Goal: Transaction & Acquisition: Obtain resource

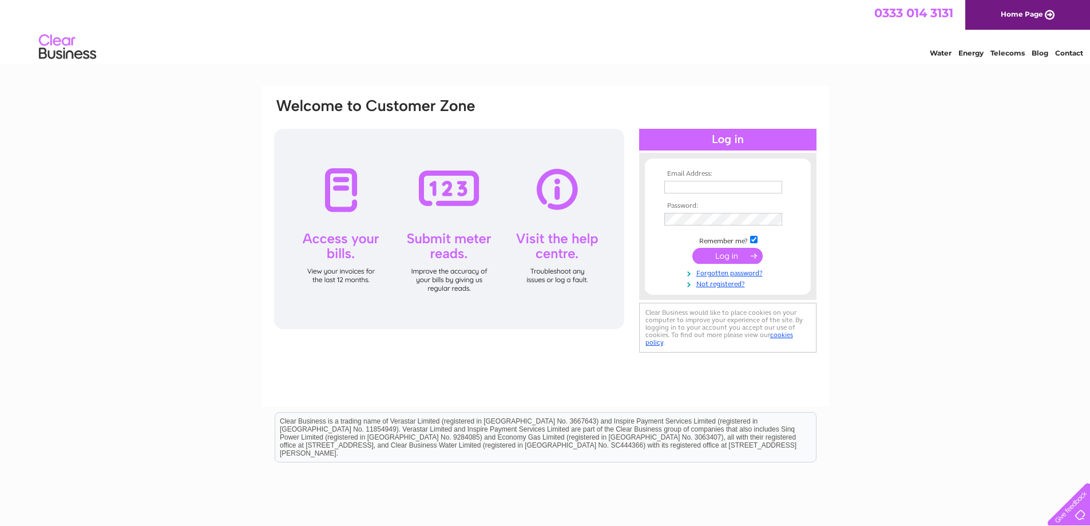
type input "accounts@orkneybuilders.com"
click at [717, 257] on input "submit" at bounding box center [727, 256] width 70 height 16
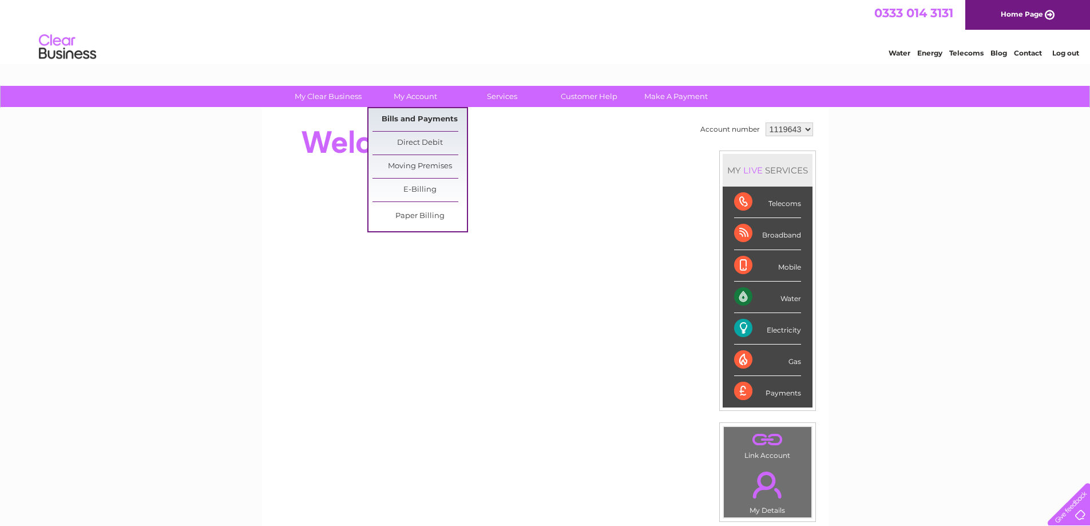
click at [403, 118] on link "Bills and Payments" at bounding box center [420, 119] width 94 height 23
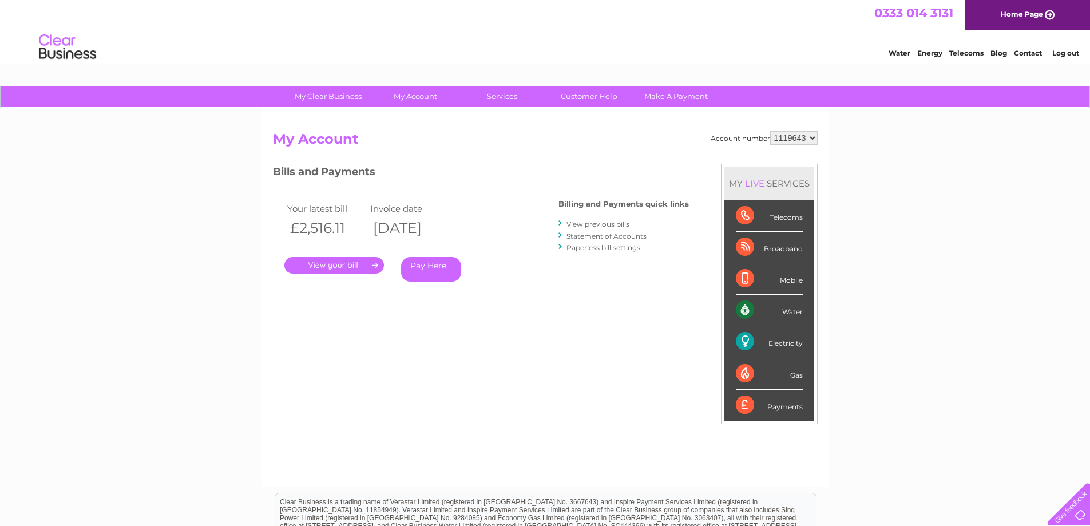
click at [335, 265] on link "." at bounding box center [334, 265] width 100 height 17
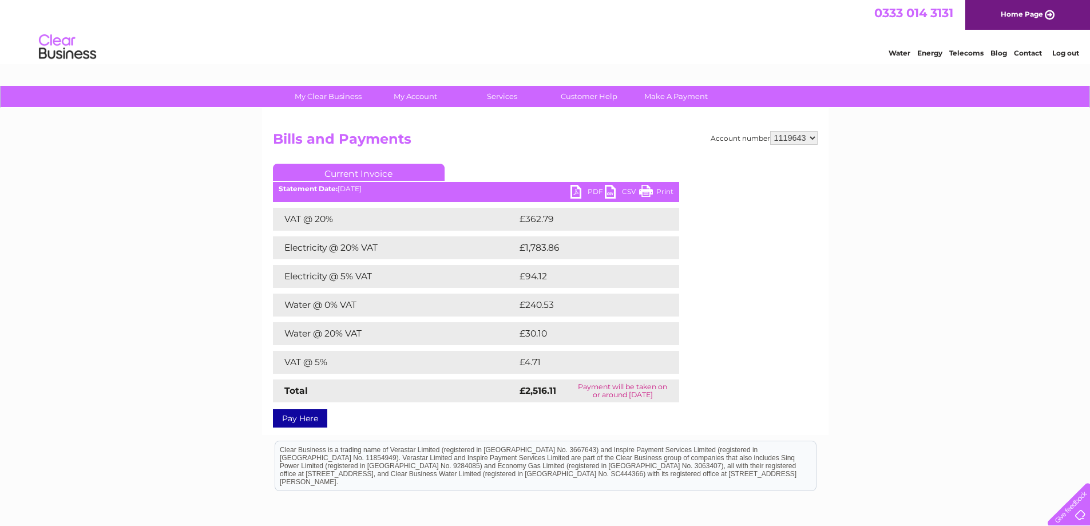
click at [581, 191] on link "PDF" at bounding box center [588, 193] width 34 height 17
click at [1067, 51] on link "Log out" at bounding box center [1065, 53] width 27 height 9
